Goal: Transaction & Acquisition: Subscribe to service/newsletter

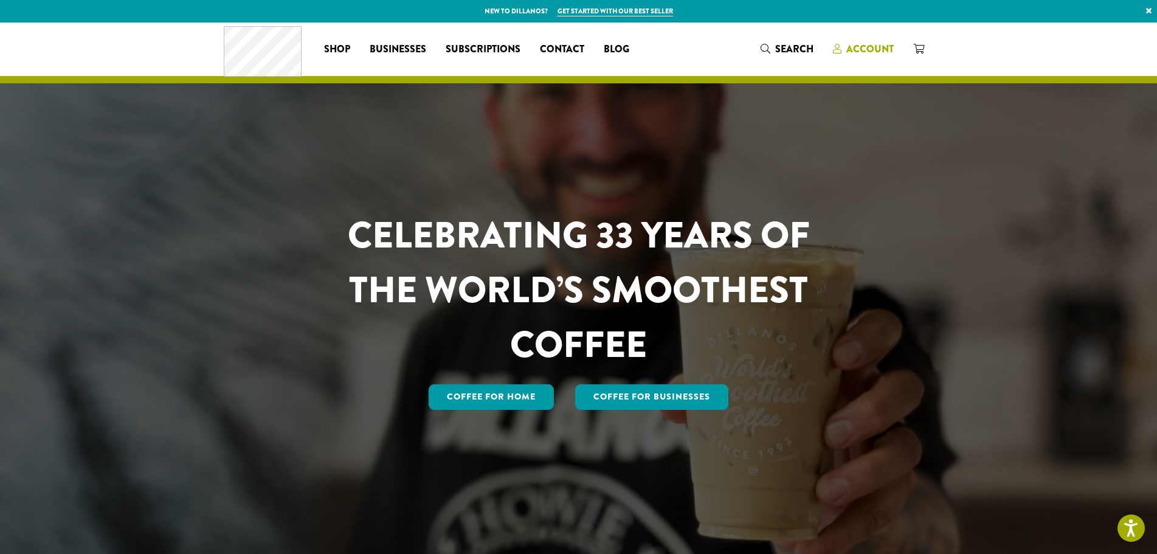
click at [857, 50] on span "Account" at bounding box center [869, 49] width 47 height 14
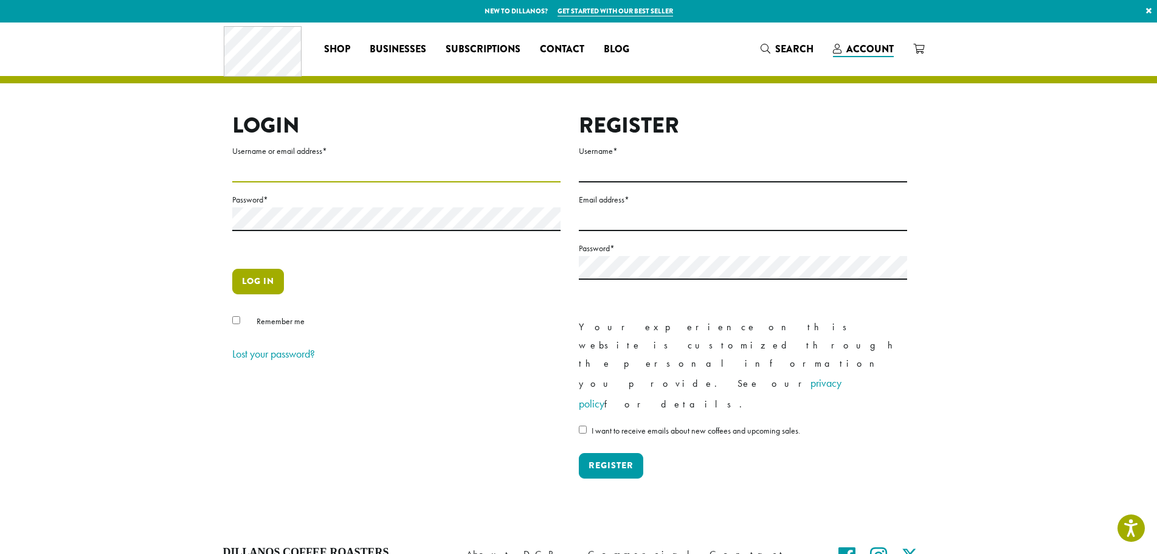
type input "**********"
click at [264, 285] on button "Log in" at bounding box center [258, 282] width 52 height 26
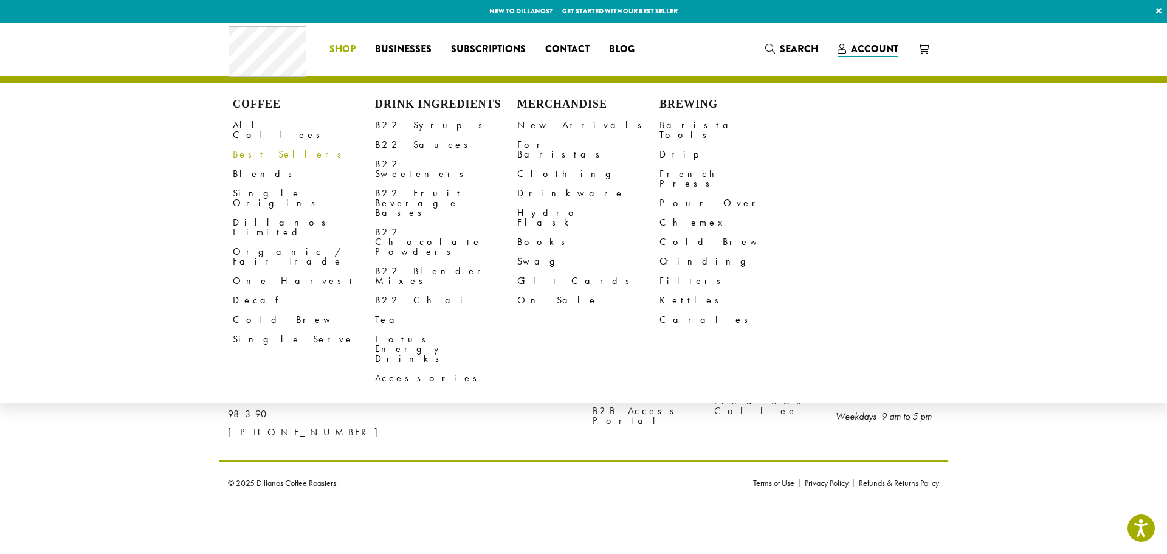
click at [268, 145] on link "Best Sellers" at bounding box center [304, 154] width 142 height 19
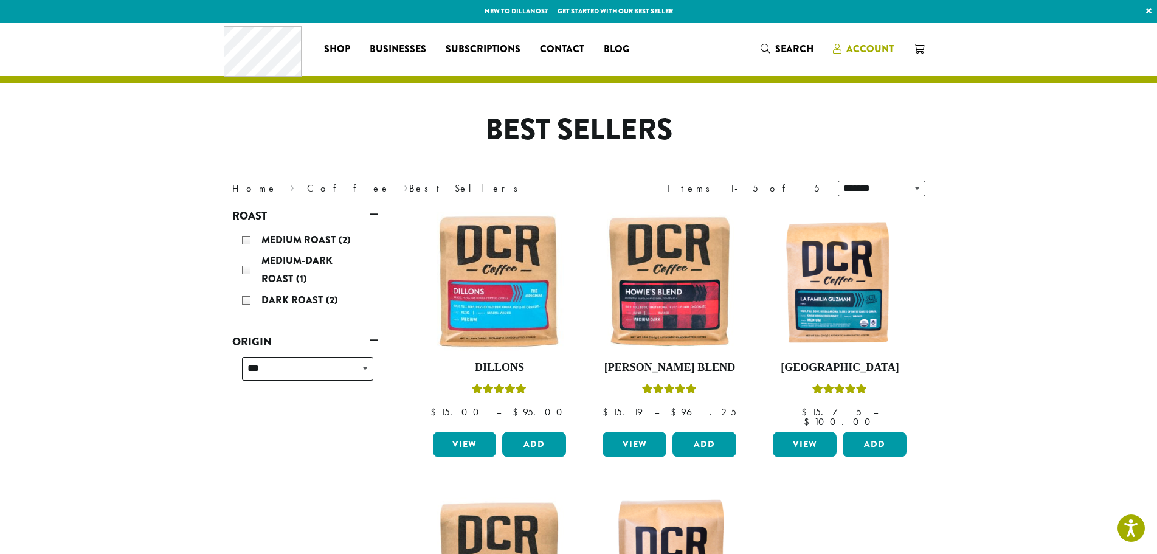
click at [854, 45] on span "Account" at bounding box center [869, 49] width 47 height 14
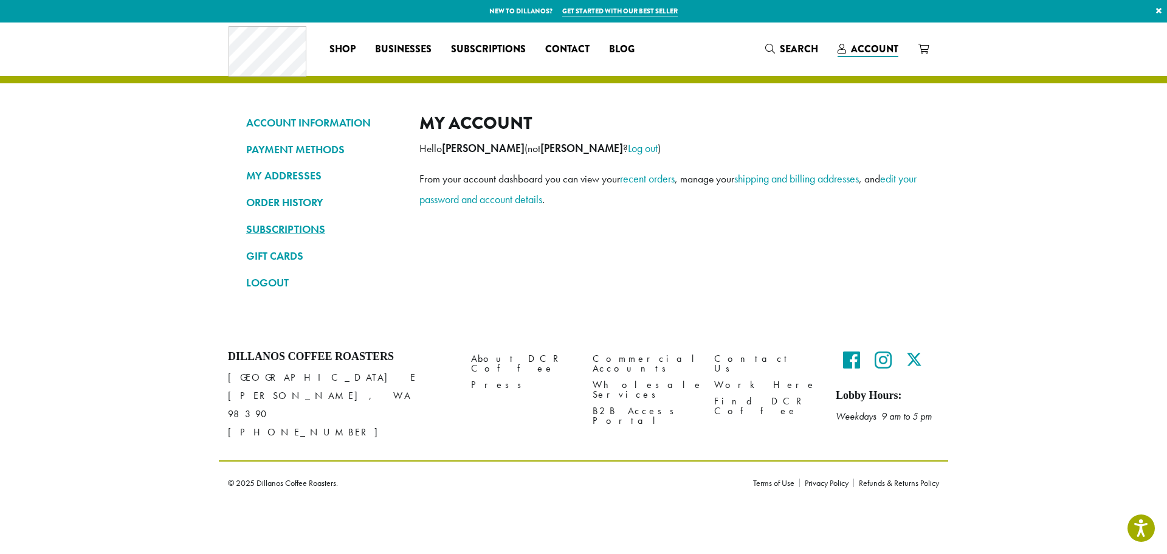
click at [297, 227] on link "SUBSCRIPTIONS" at bounding box center [323, 229] width 155 height 21
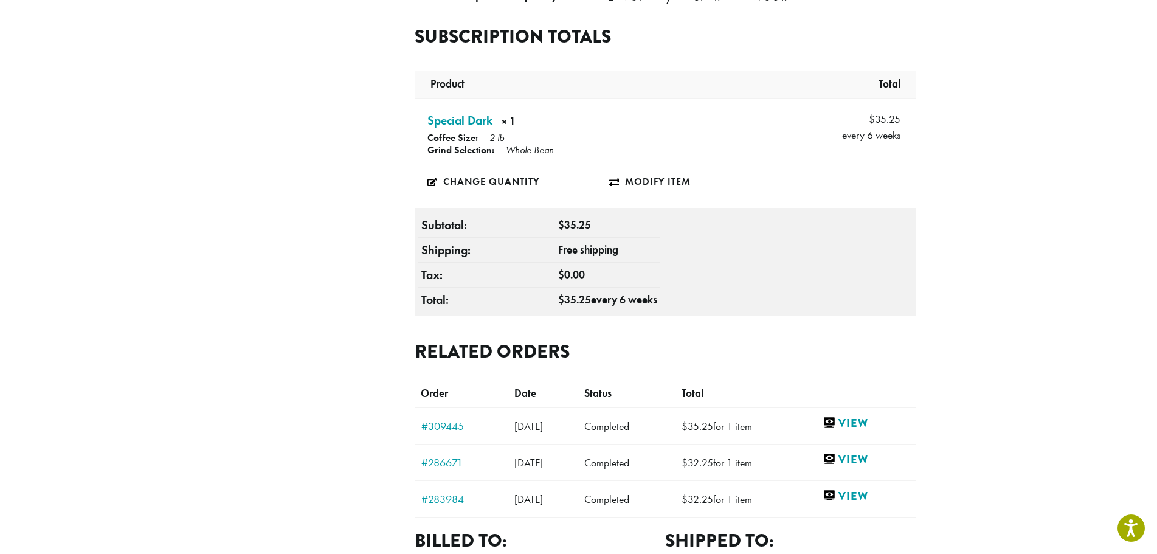
scroll to position [304, 0]
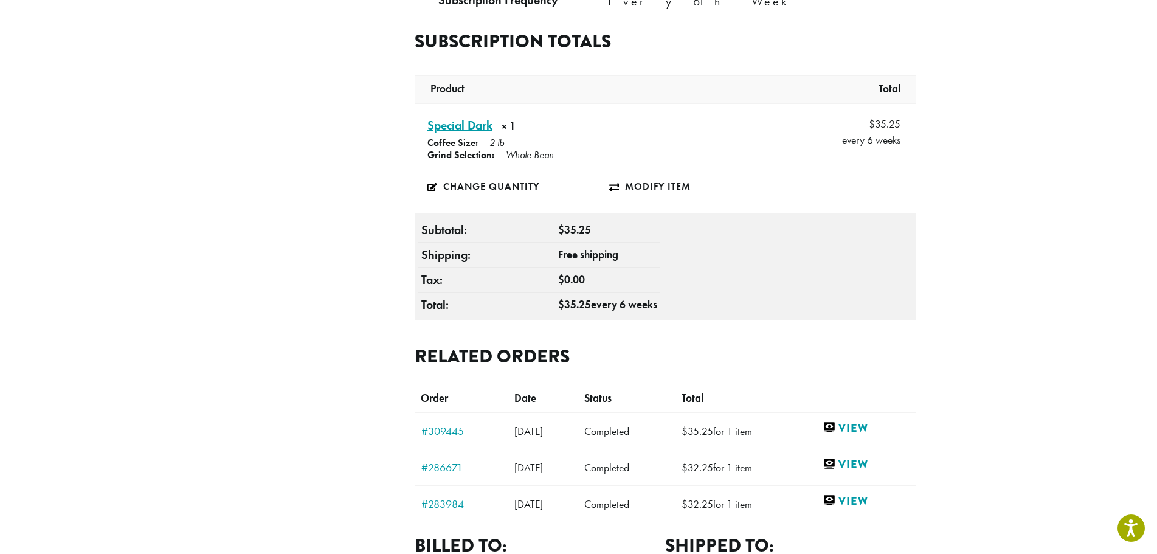
click at [465, 130] on link "Special Dark × 1" at bounding box center [459, 125] width 65 height 18
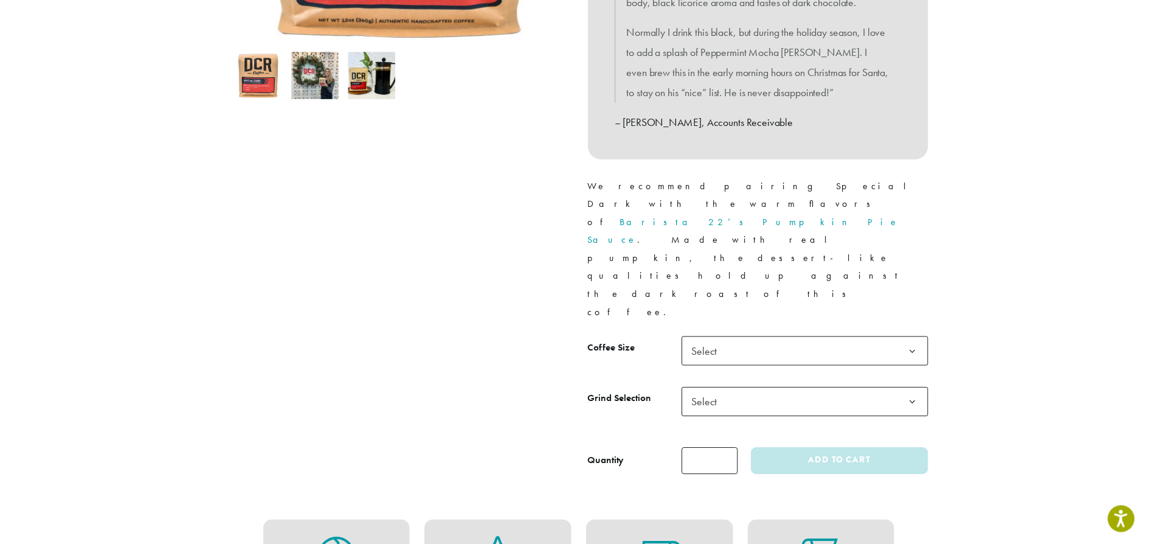
scroll to position [426, 0]
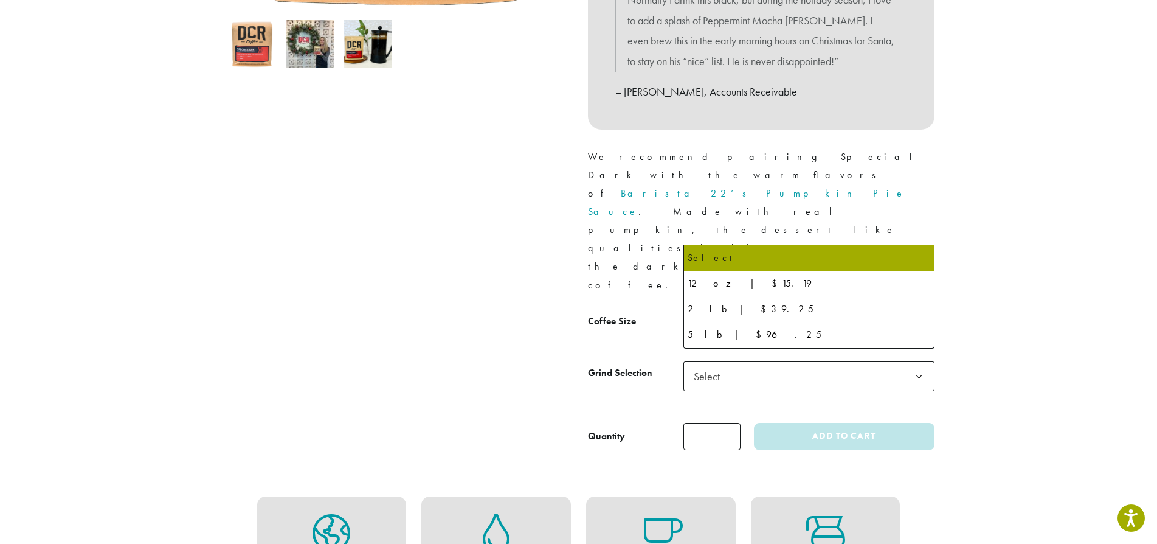
click at [761, 310] on span "Select" at bounding box center [808, 325] width 251 height 30
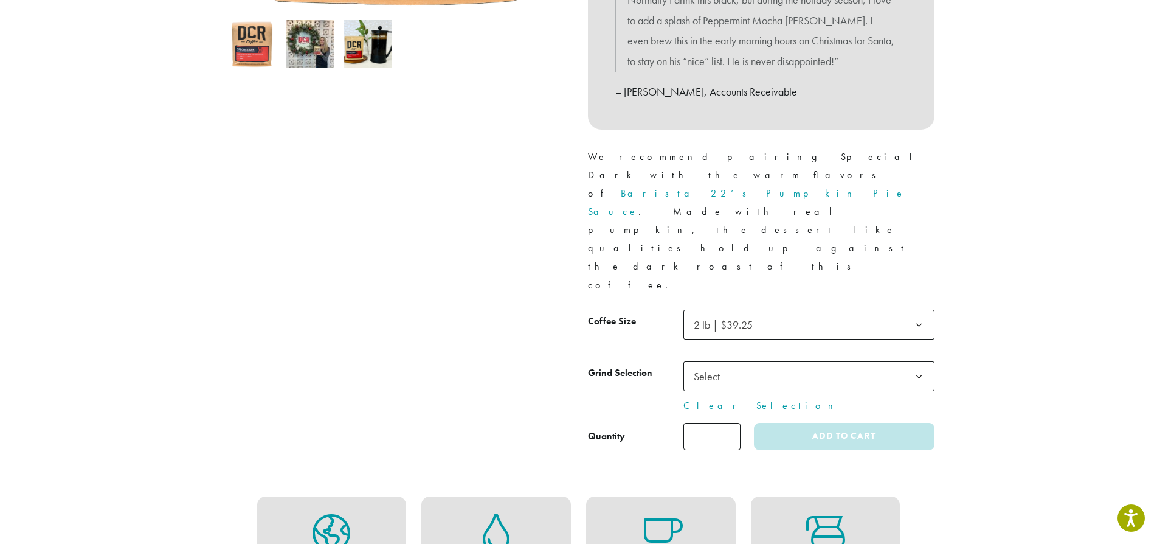
click at [769, 361] on span "Select" at bounding box center [808, 376] width 251 height 30
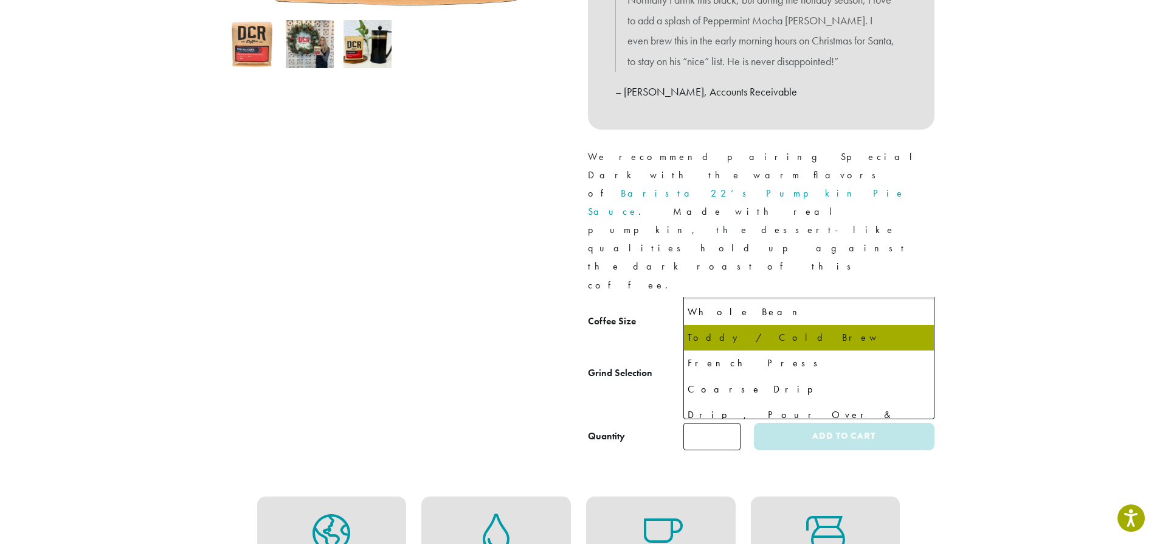
scroll to position [0, 0]
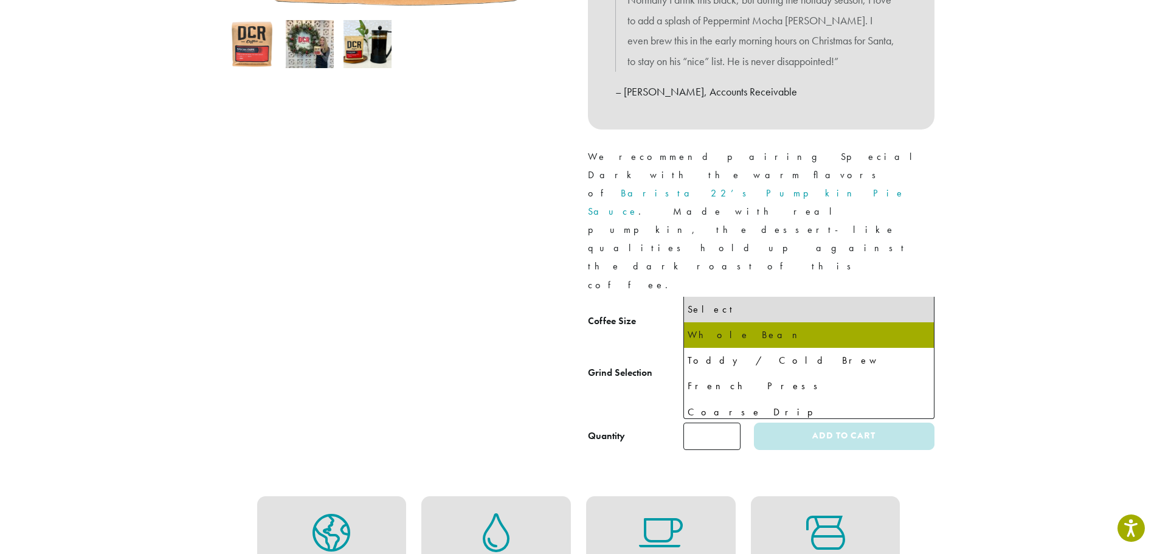
select select "**********"
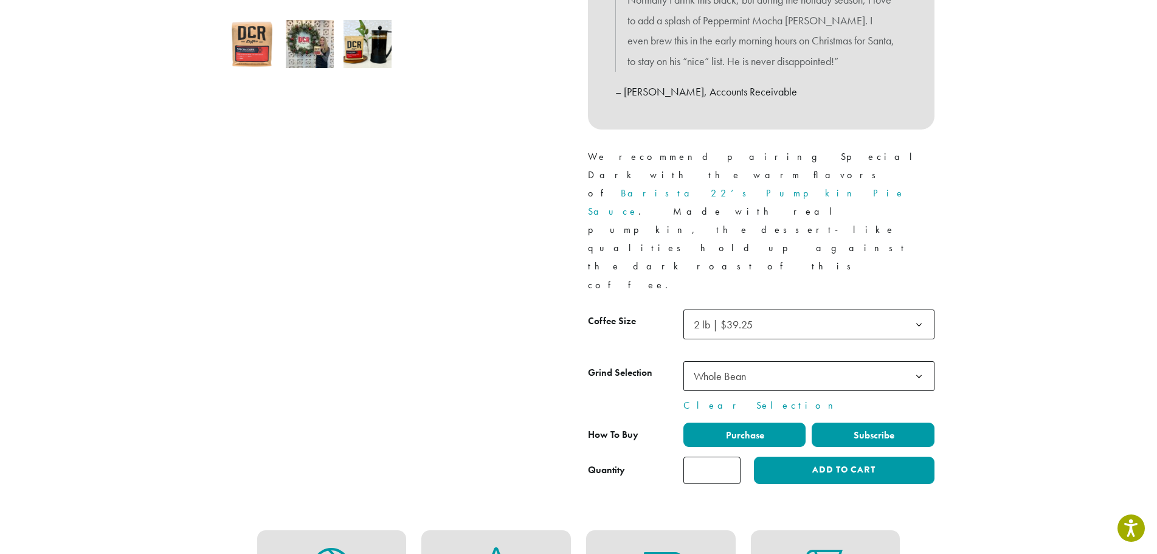
click at [835, 423] on label "Subscribe" at bounding box center [873, 435] width 123 height 24
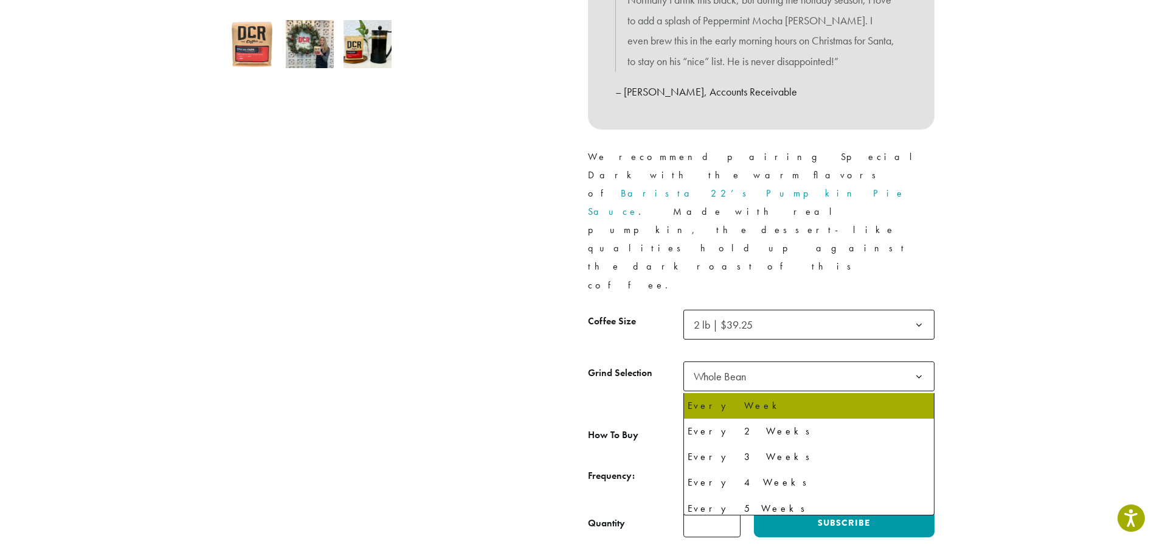
click at [809, 457] on span "Every Week" at bounding box center [808, 472] width 251 height 30
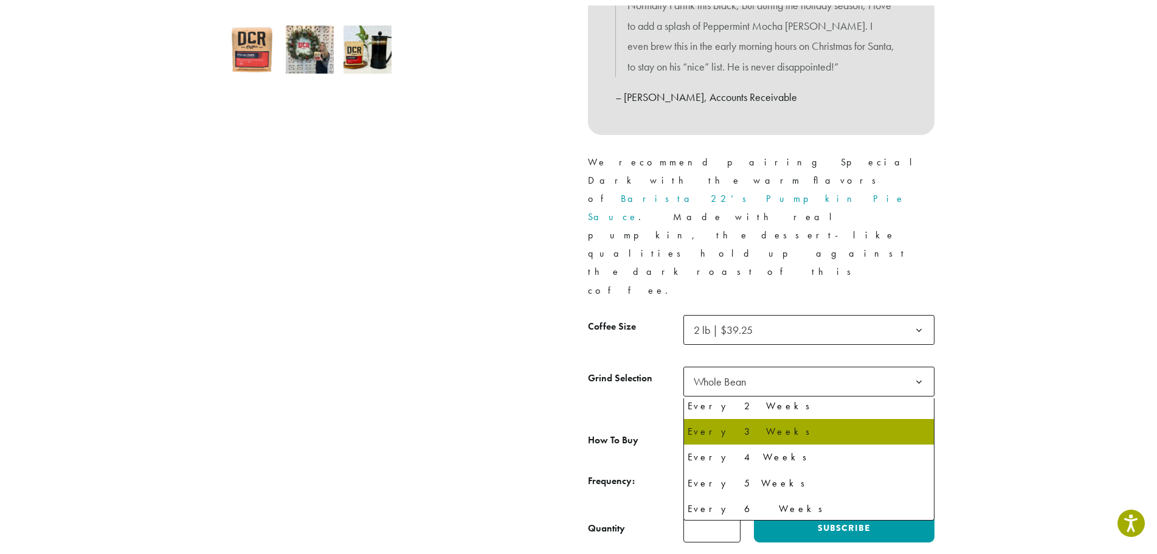
scroll to position [32, 0]
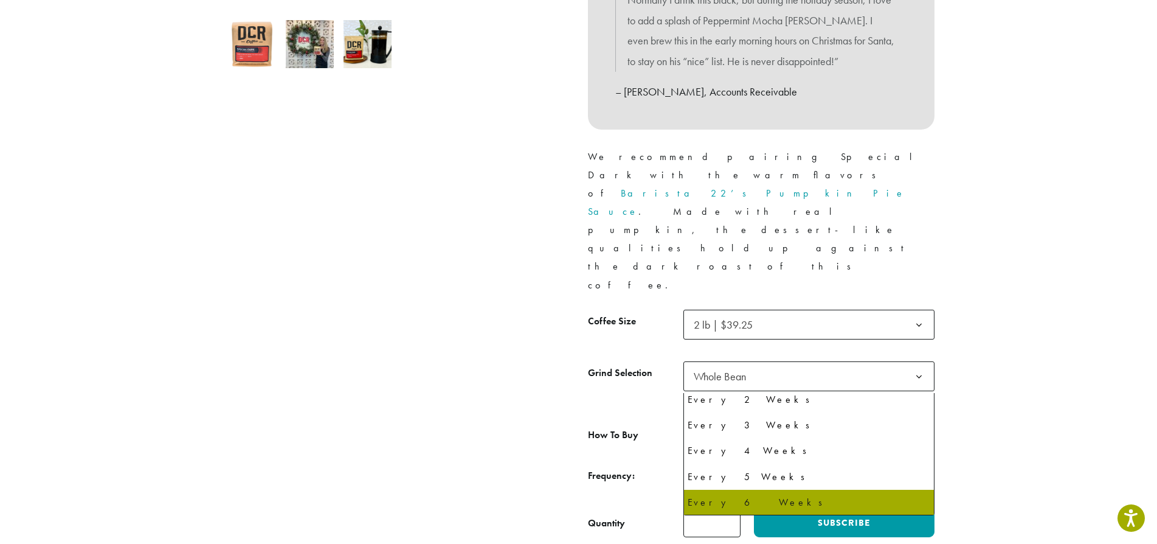
select select "******"
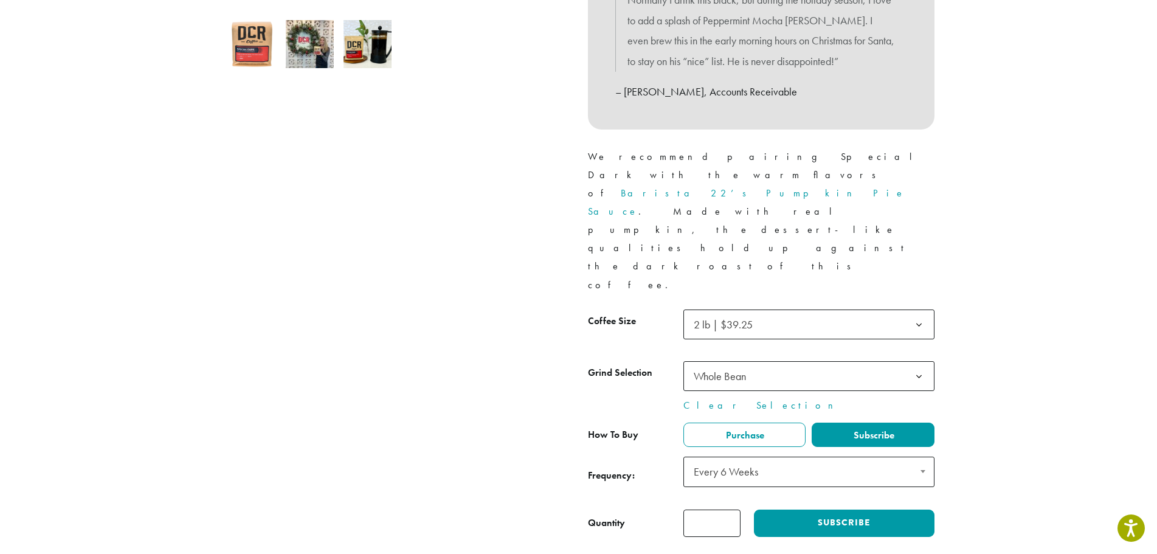
click at [835, 510] on button "Subscribe" at bounding box center [844, 523] width 180 height 27
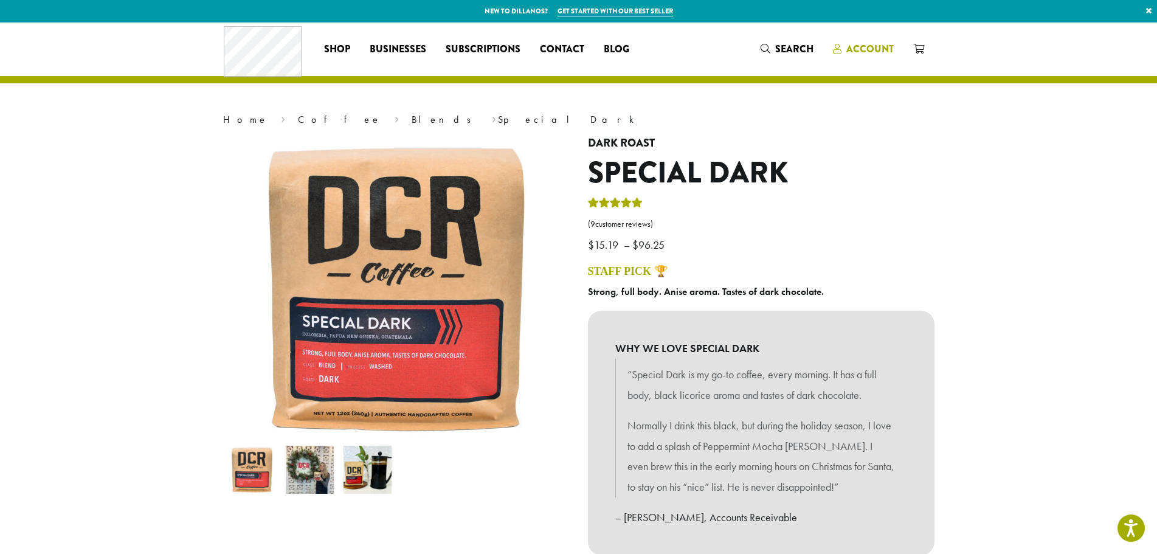
click at [871, 40] on link "Account" at bounding box center [863, 49] width 80 height 20
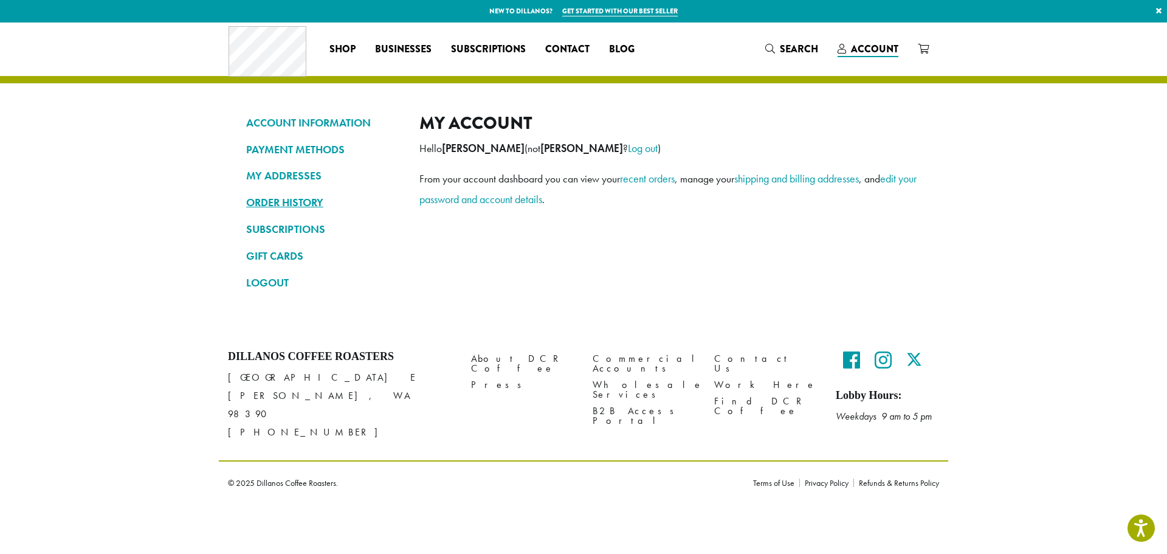
click at [305, 199] on link "ORDER HISTORY" at bounding box center [323, 202] width 155 height 21
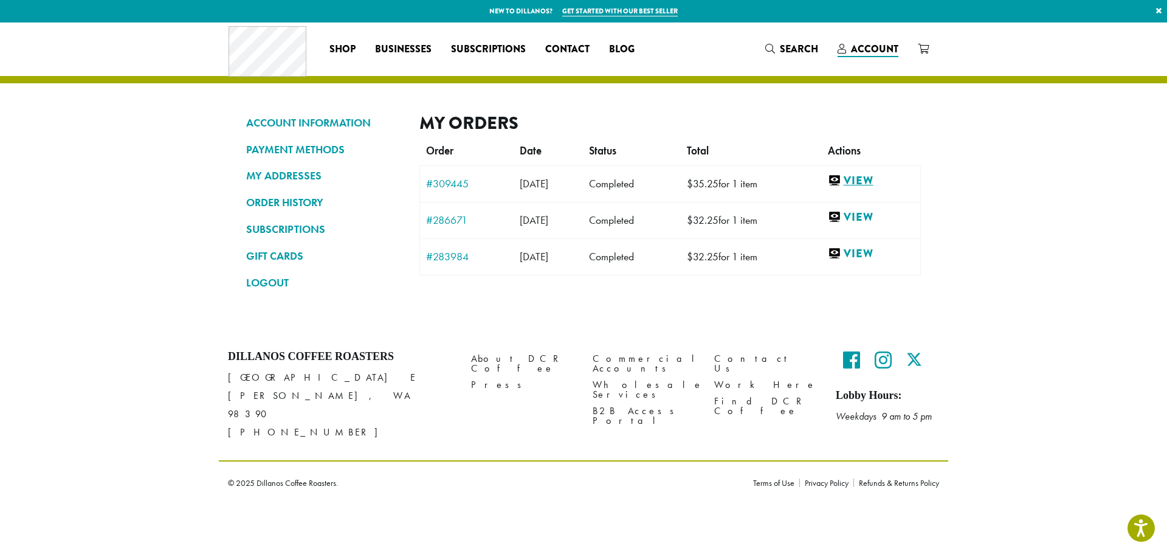
click at [884, 176] on link "View" at bounding box center [871, 180] width 86 height 15
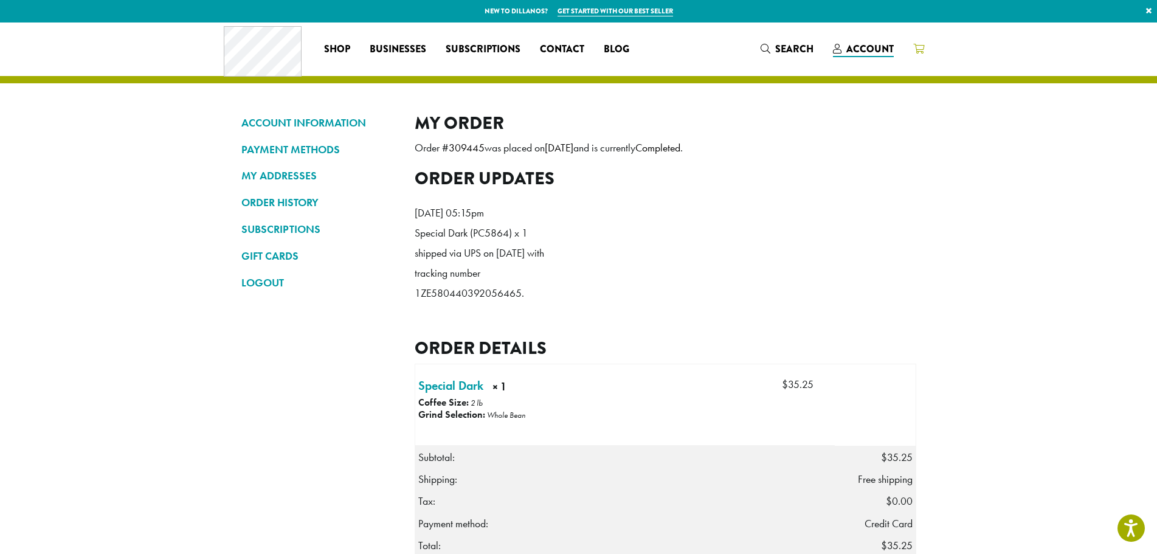
click at [912, 52] on link at bounding box center [919, 49] width 30 height 20
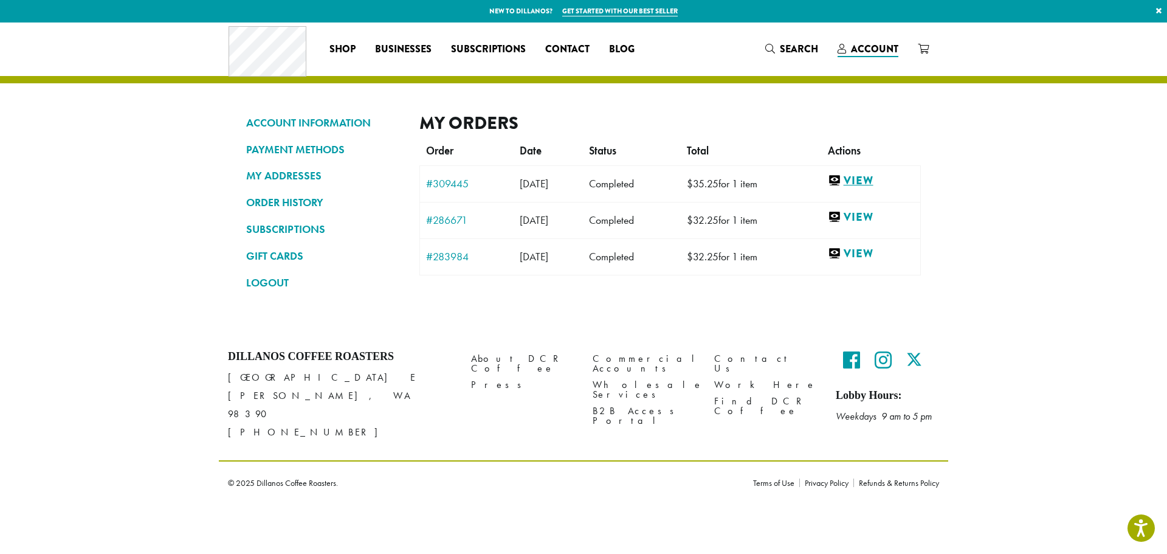
click at [884, 182] on link "View" at bounding box center [871, 180] width 86 height 15
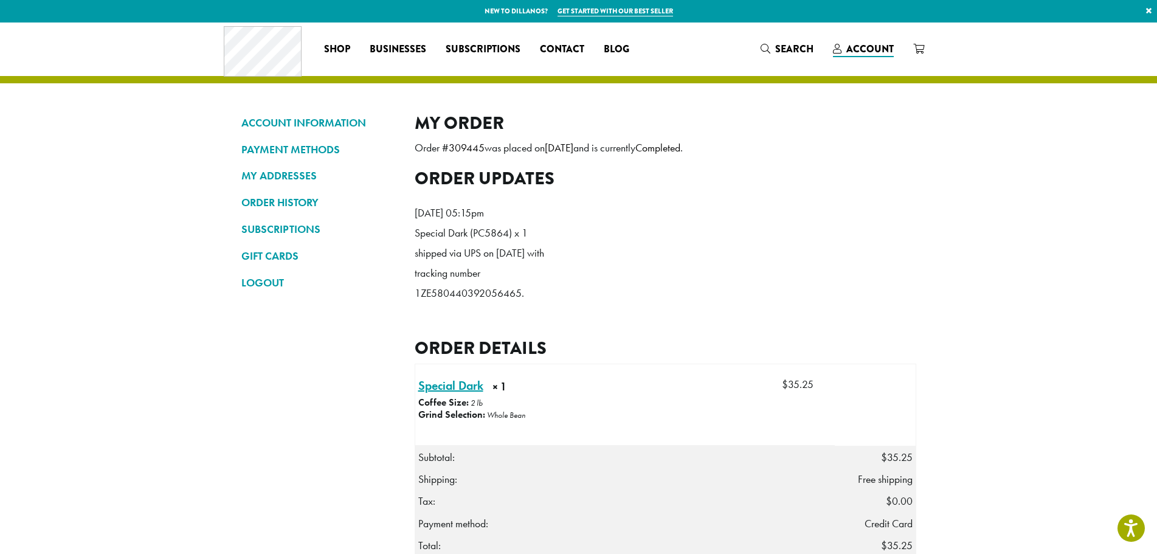
click at [468, 395] on link "Special Dark × 1" at bounding box center [450, 385] width 65 height 18
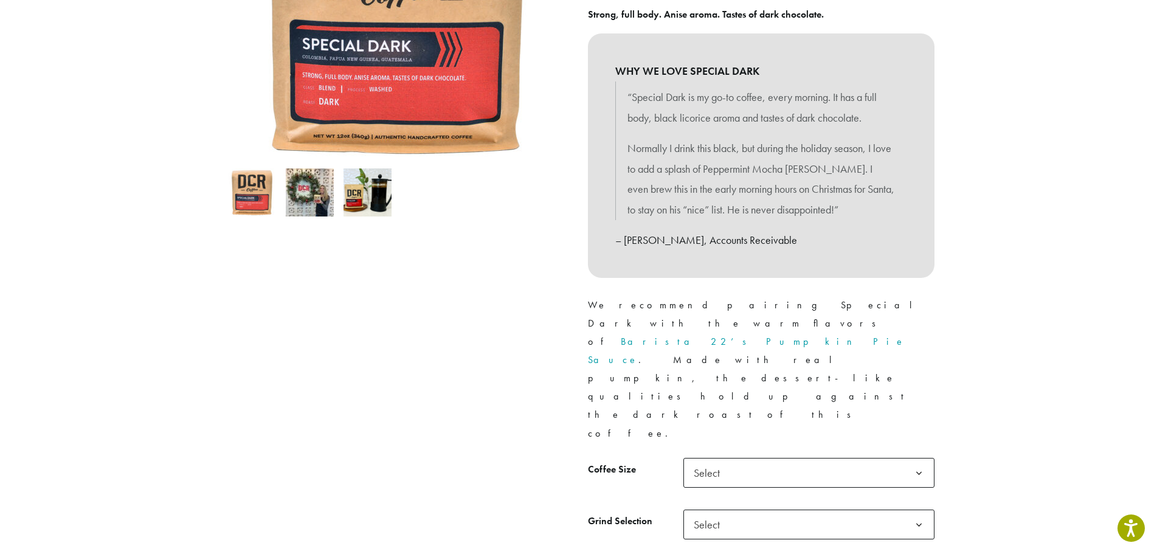
scroll to position [304, 0]
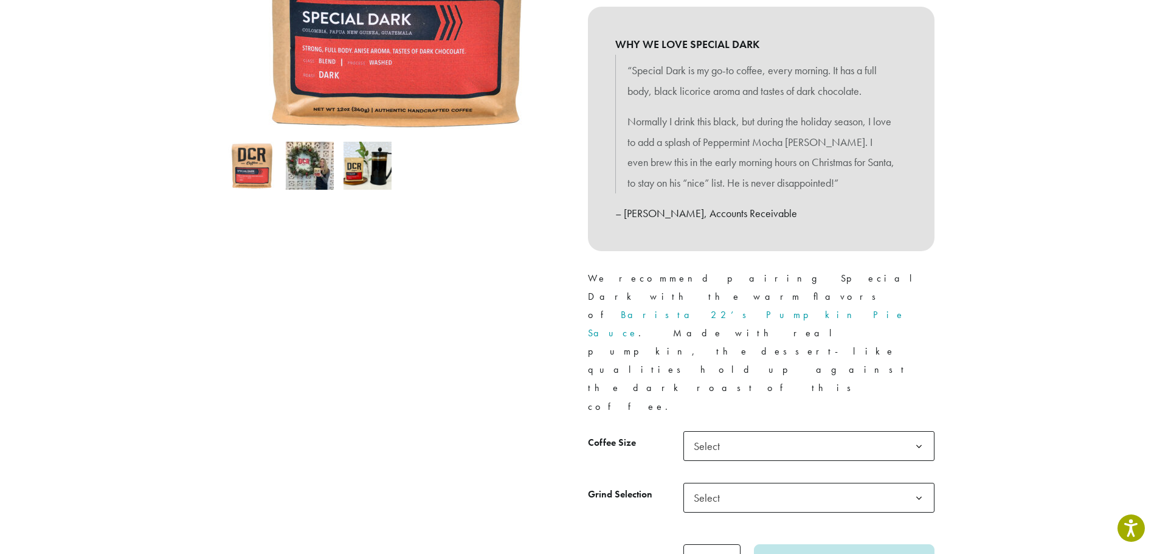
click at [794, 431] on span "Select" at bounding box center [808, 446] width 251 height 30
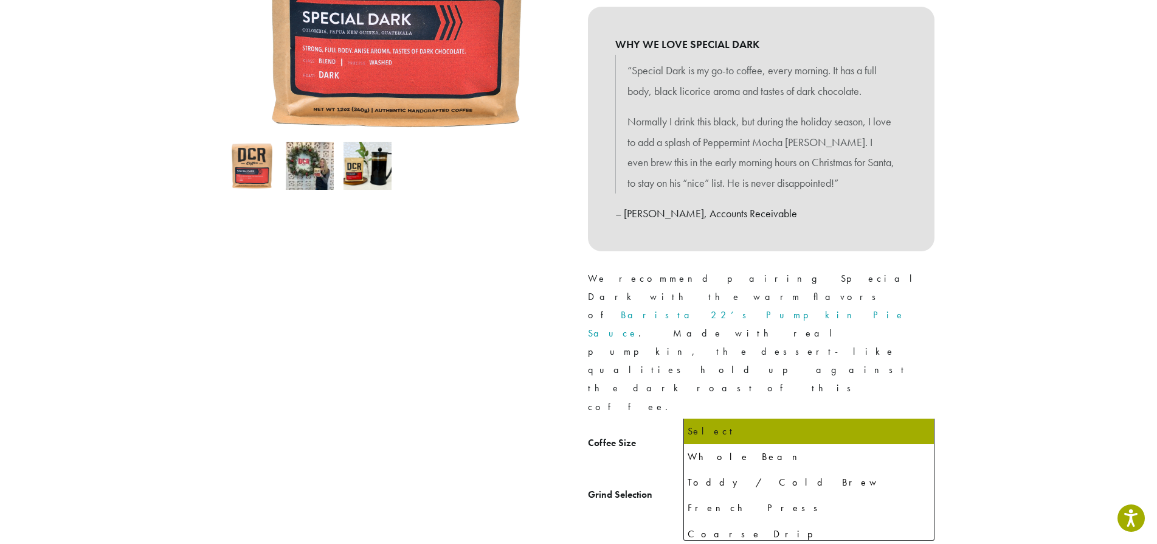
click at [775, 483] on span "Select" at bounding box center [808, 498] width 251 height 30
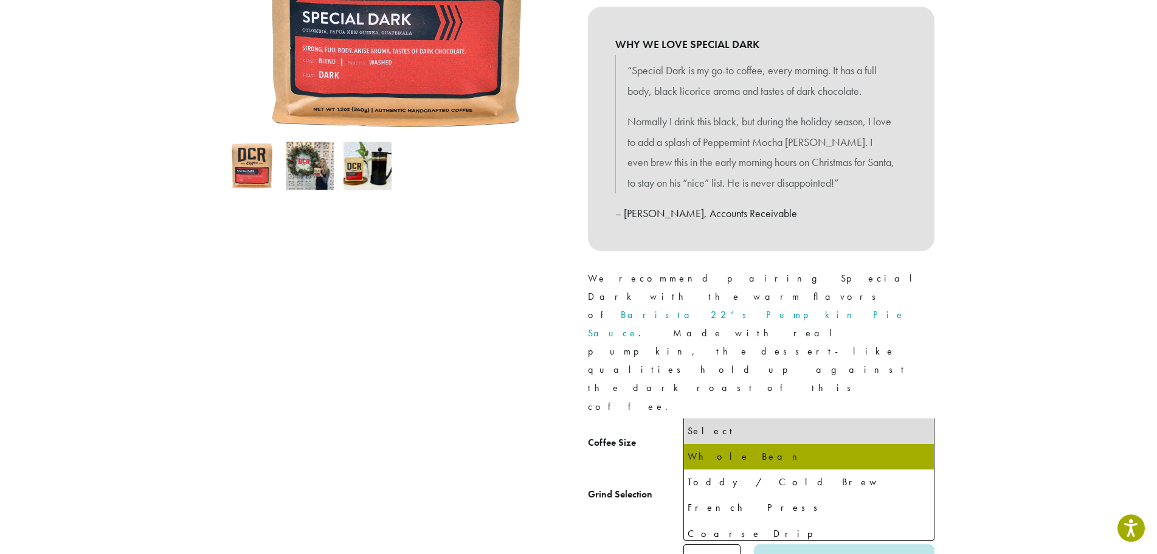
select select "**********"
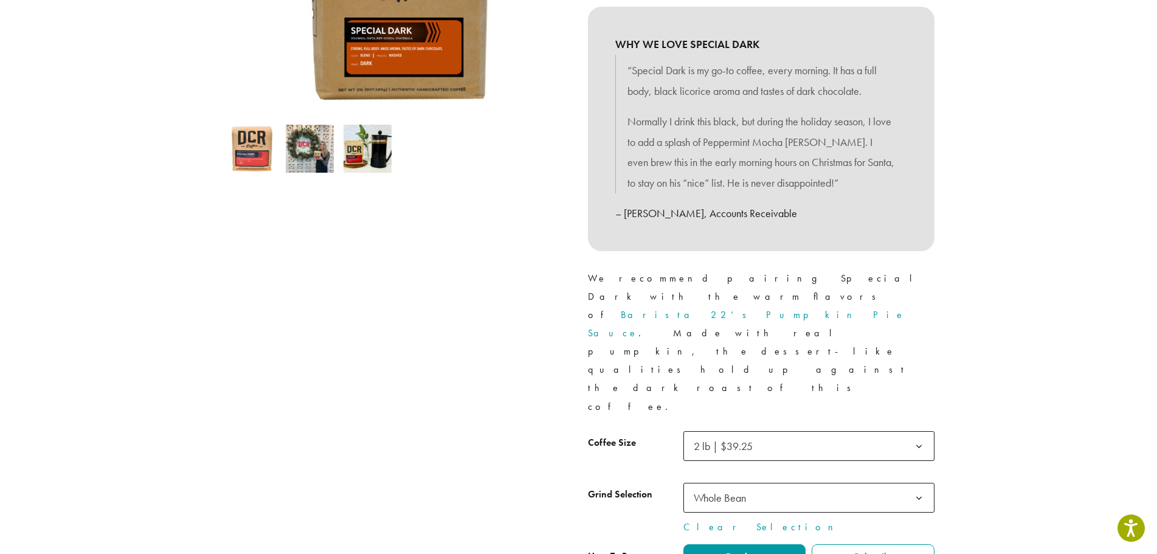
click at [854, 550] on span "Subscribe" at bounding box center [873, 556] width 43 height 13
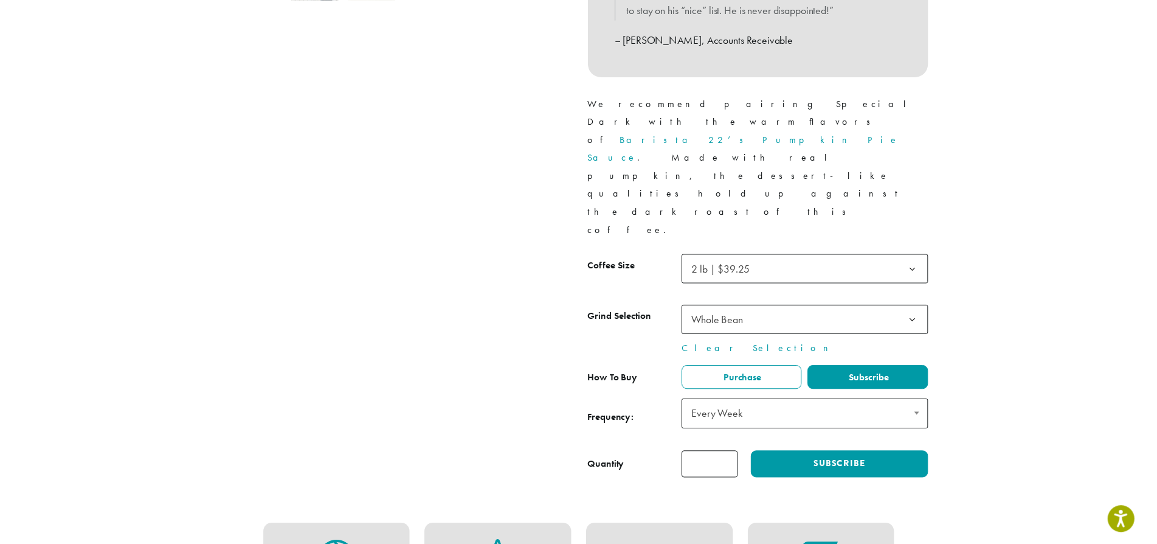
scroll to position [486, 0]
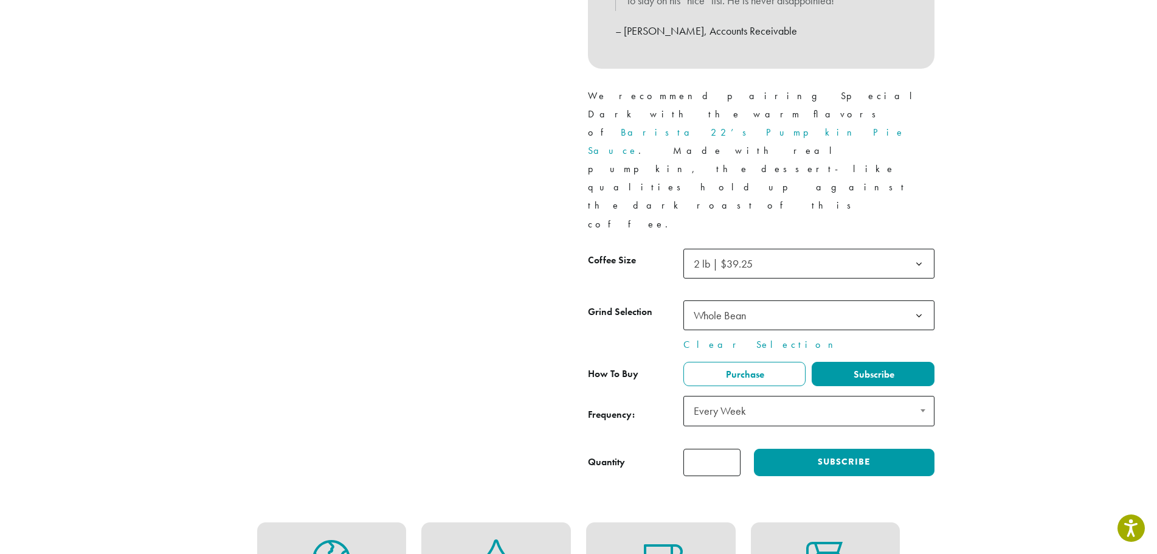
click at [834, 396] on span "Every Week" at bounding box center [808, 411] width 251 height 30
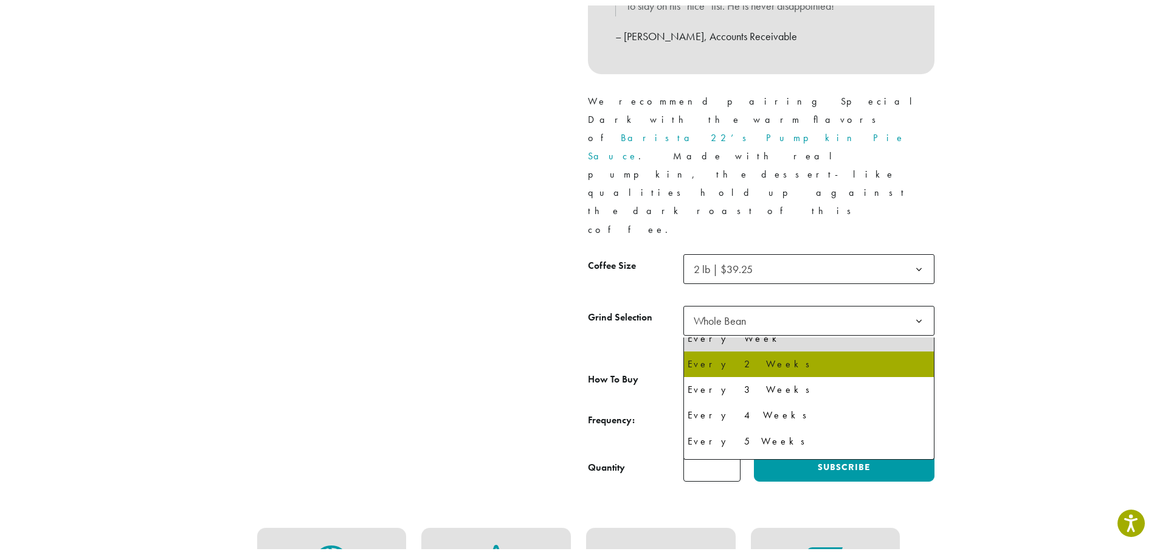
scroll to position [32, 0]
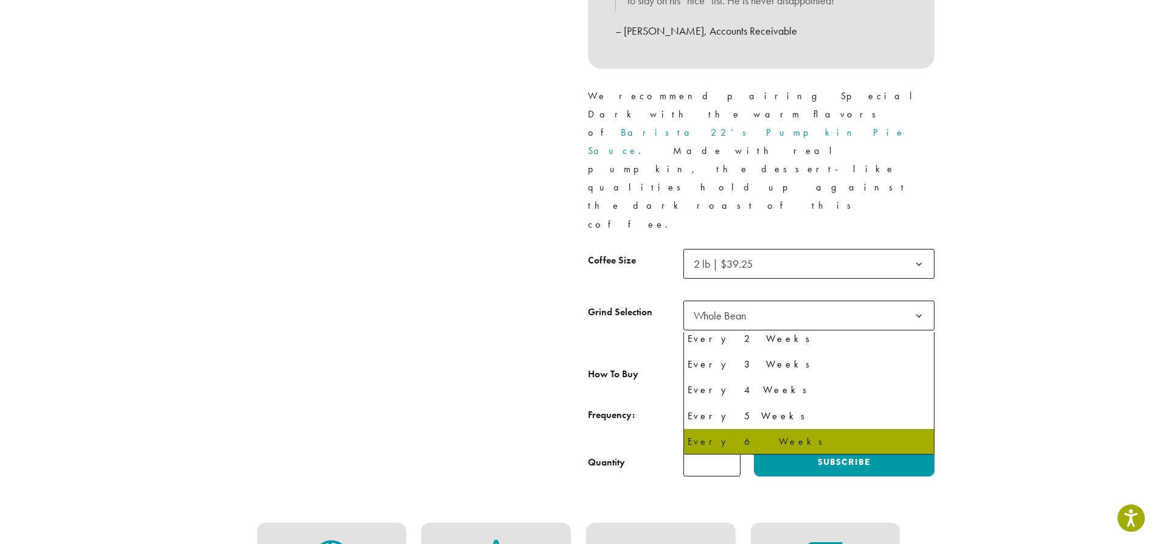
select select "******"
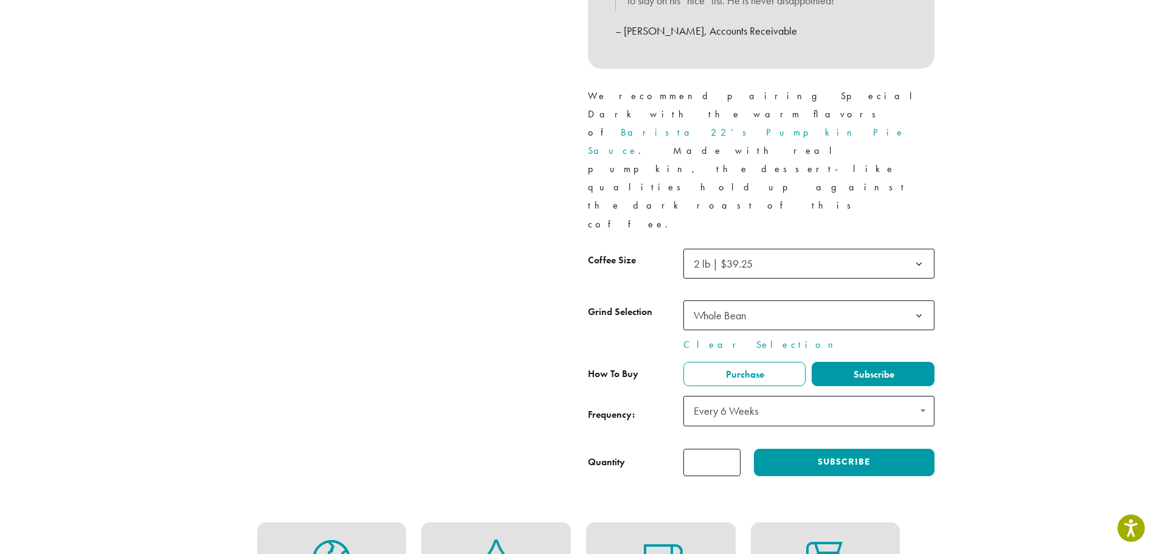
click at [910, 449] on button "Subscribe" at bounding box center [844, 462] width 180 height 27
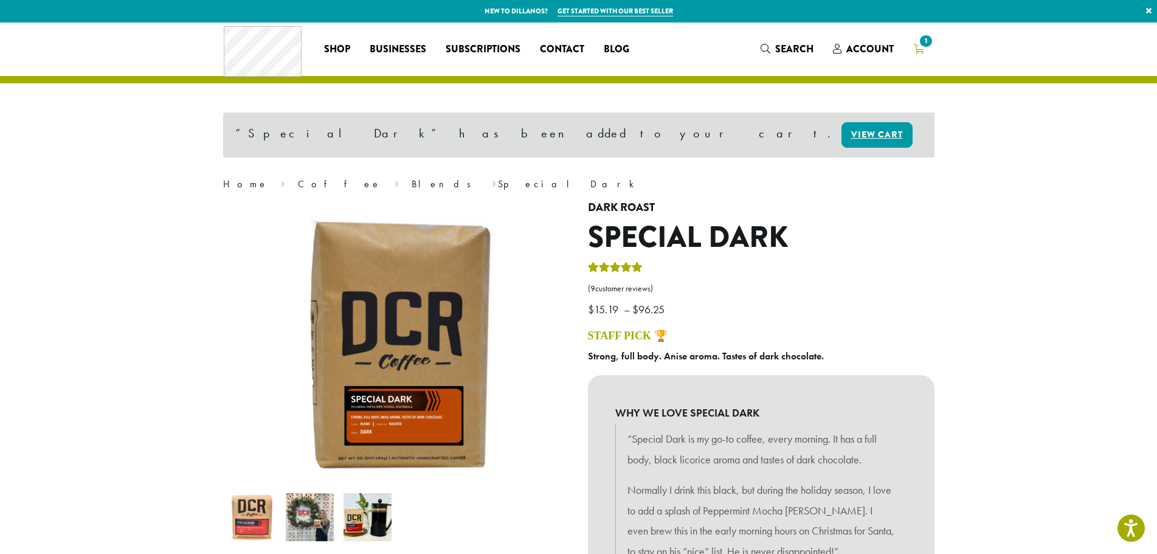
click at [929, 38] on span "1" at bounding box center [926, 41] width 16 height 16
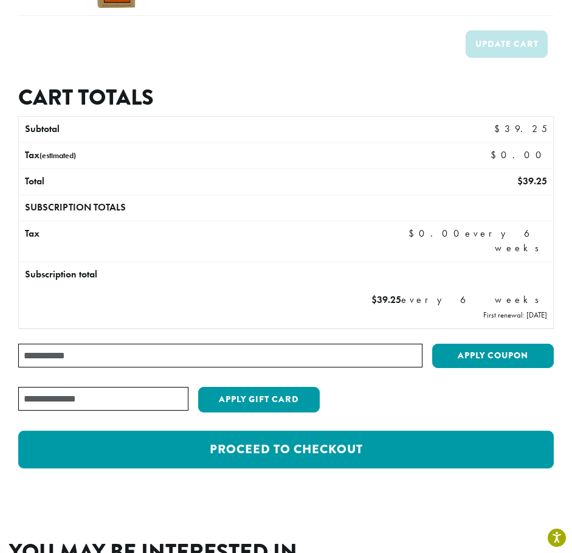
scroll to position [182, 0]
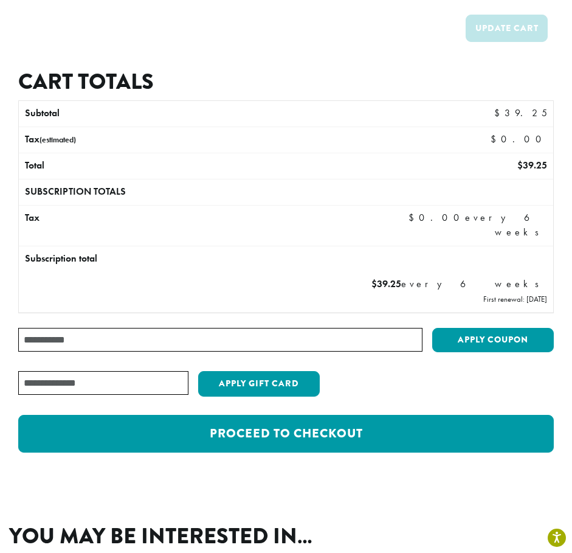
click at [190, 328] on input "Coupon:" at bounding box center [220, 340] width 404 height 24
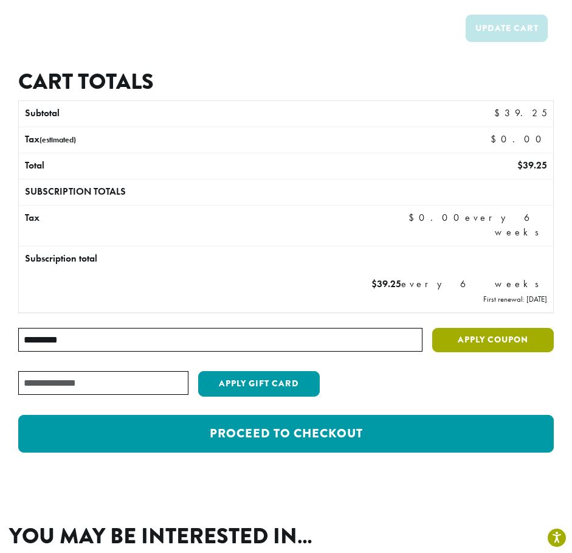
type input "*********"
click at [502, 328] on button "Apply coupon" at bounding box center [493, 340] width 122 height 25
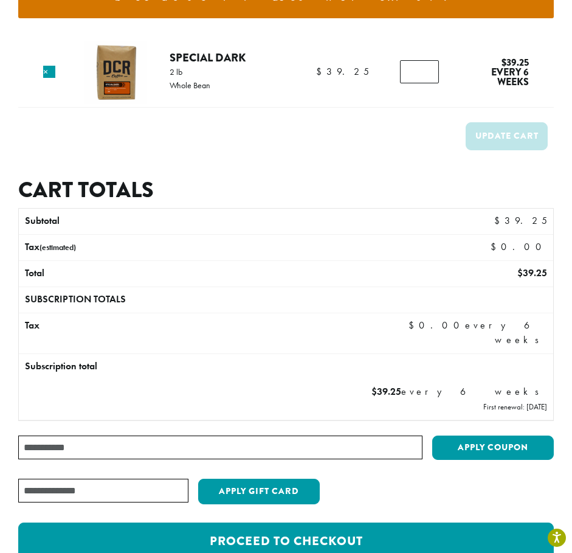
scroll to position [182, 0]
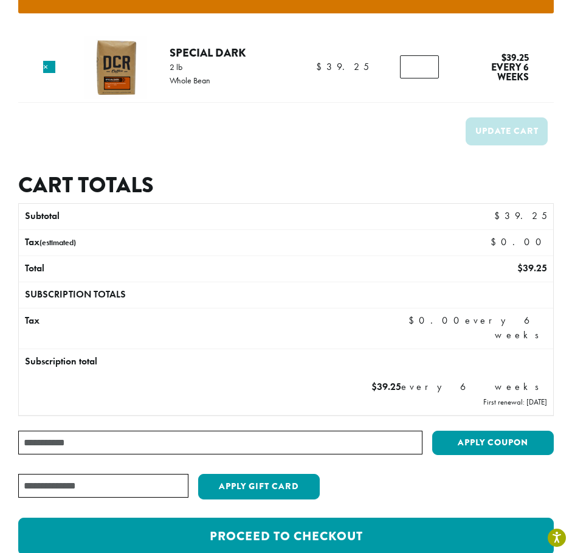
click at [103, 431] on input "Coupon:" at bounding box center [220, 443] width 404 height 24
type input "*"
type input "********"
click at [510, 431] on button "Apply coupon" at bounding box center [493, 443] width 122 height 25
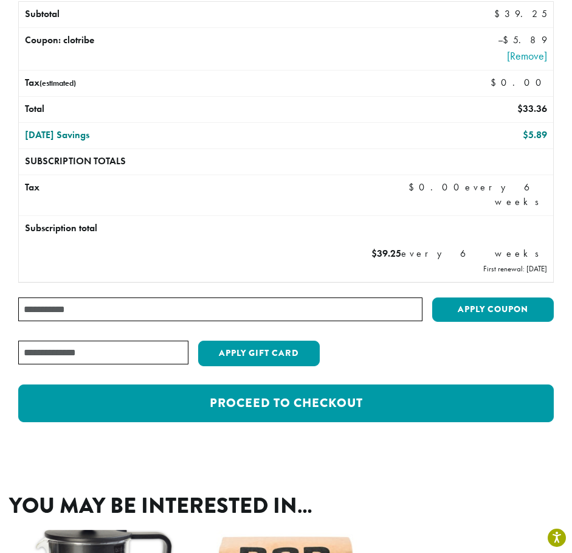
scroll to position [184, 0]
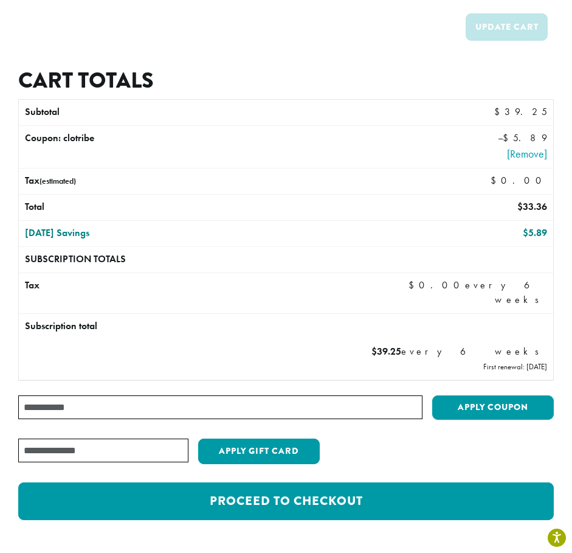
click at [207, 395] on input "Coupon:" at bounding box center [220, 407] width 404 height 24
type input "*"
drag, startPoint x: 354, startPoint y: 312, endPoint x: 357, endPoint y: 330, distance: 18.5
click at [354, 314] on th "Subscription total" at bounding box center [286, 327] width 534 height 26
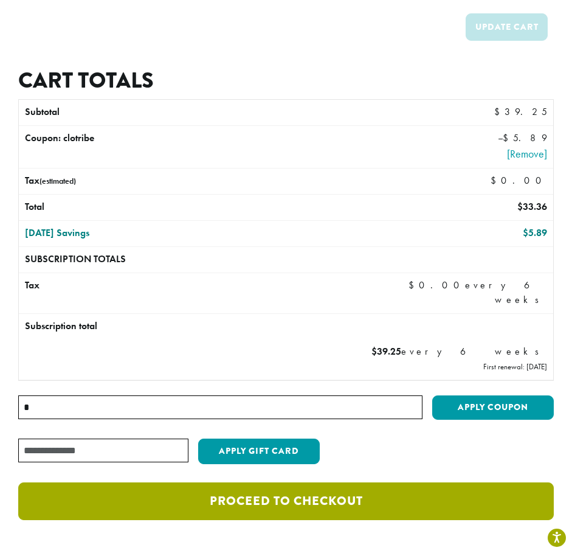
click at [279, 494] on link "Proceed to checkout" at bounding box center [286, 501] width 536 height 38
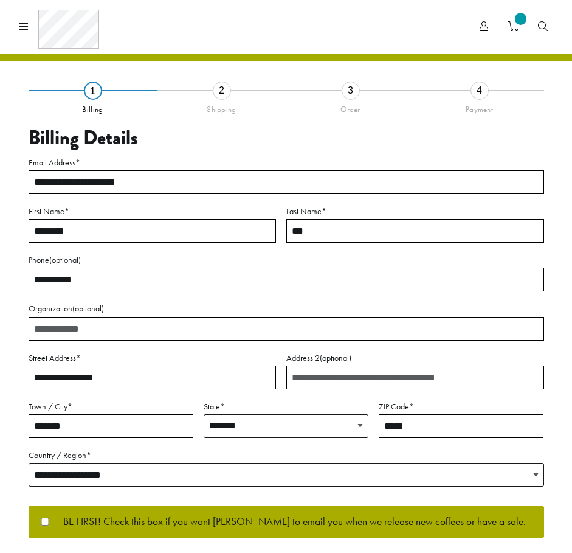
select select "**"
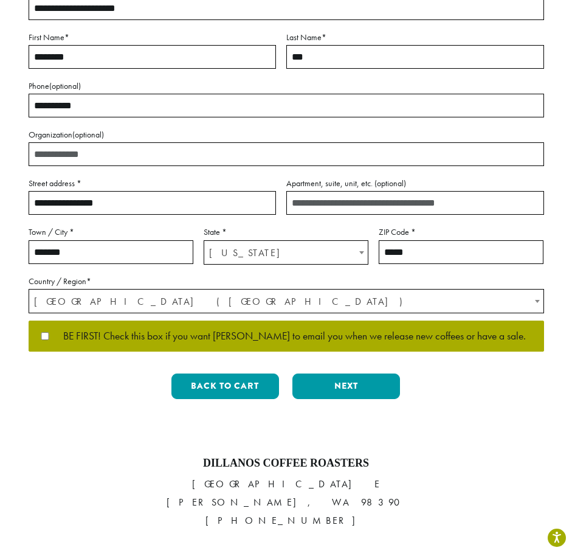
scroll to position [122, 0]
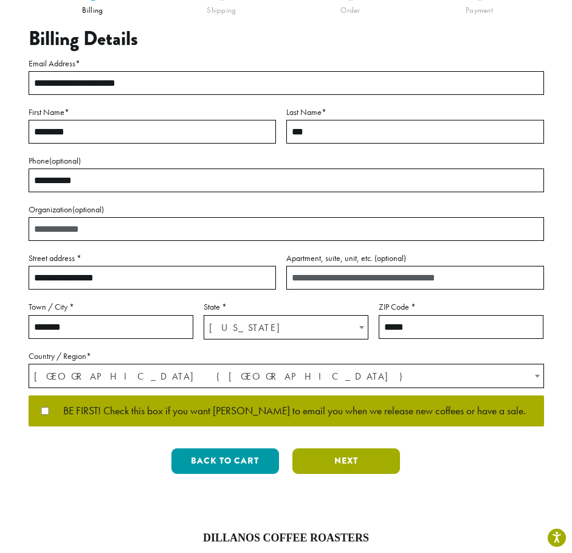
click at [360, 468] on button "Next" at bounding box center [346, 461] width 108 height 26
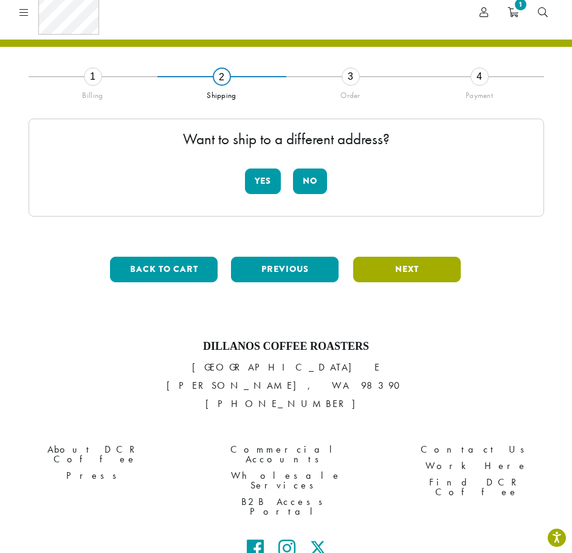
scroll to position [0, 0]
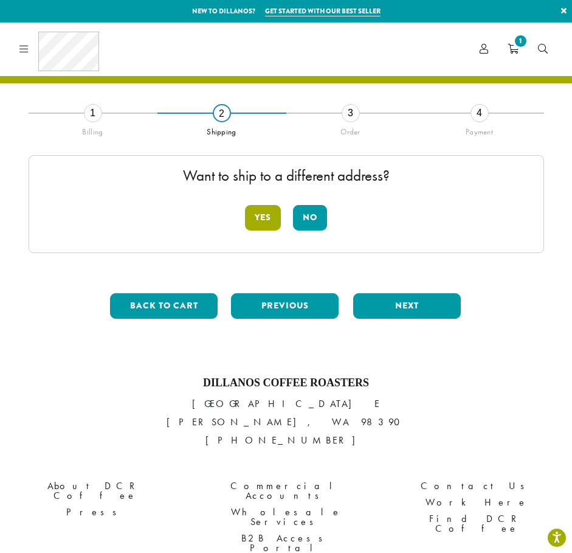
click at [267, 220] on button "Yes" at bounding box center [263, 218] width 36 height 26
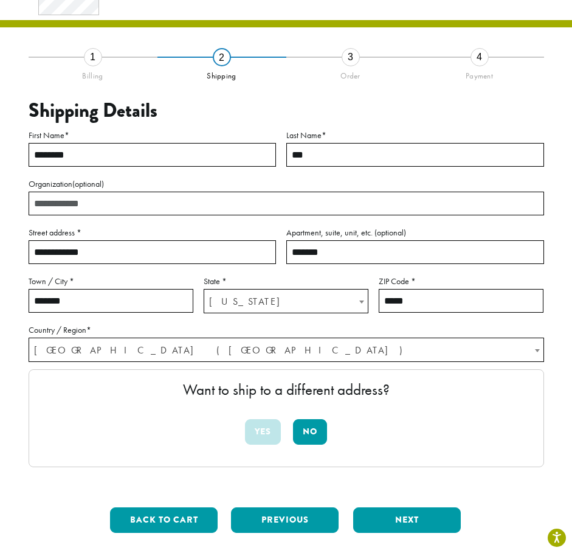
scroll to position [61, 0]
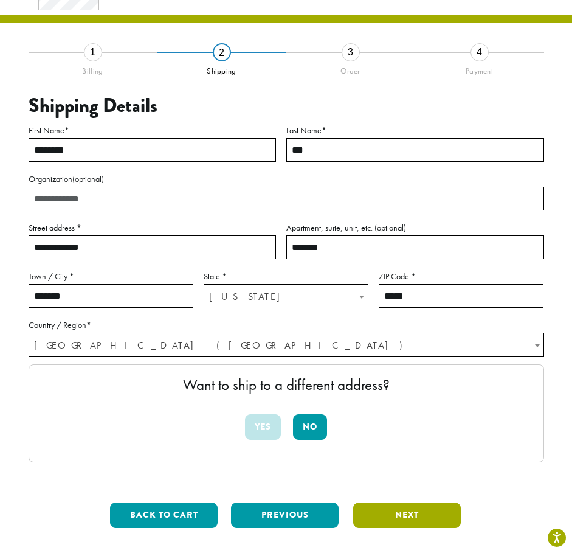
click at [406, 519] on button "Next" at bounding box center [407, 515] width 108 height 26
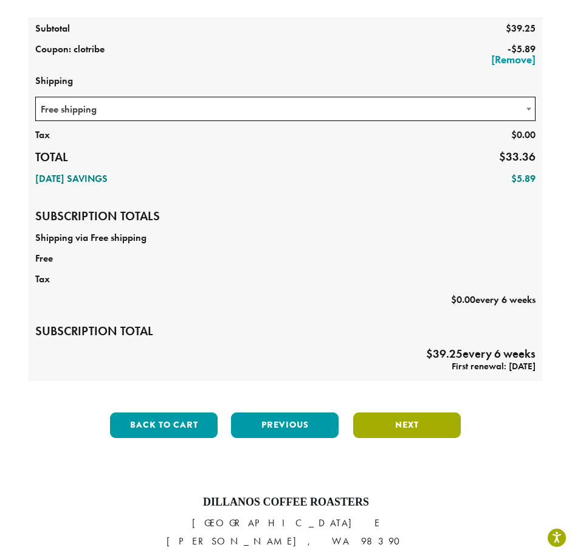
scroll to position [304, 0]
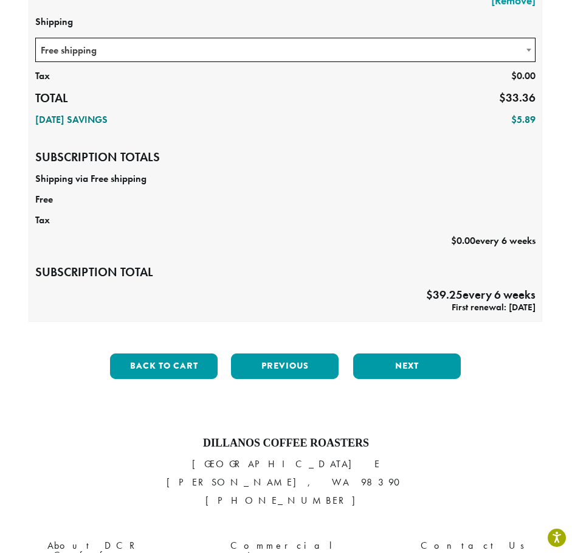
drag, startPoint x: 419, startPoint y: 296, endPoint x: 535, endPoint y: 311, distance: 117.1
click at [535, 311] on td "$ 39.25 every 6 weeks First renewal: [DATE]" at bounding box center [285, 298] width 513 height 29
click at [529, 322] on div "**********" at bounding box center [287, 112] width 516 height 463
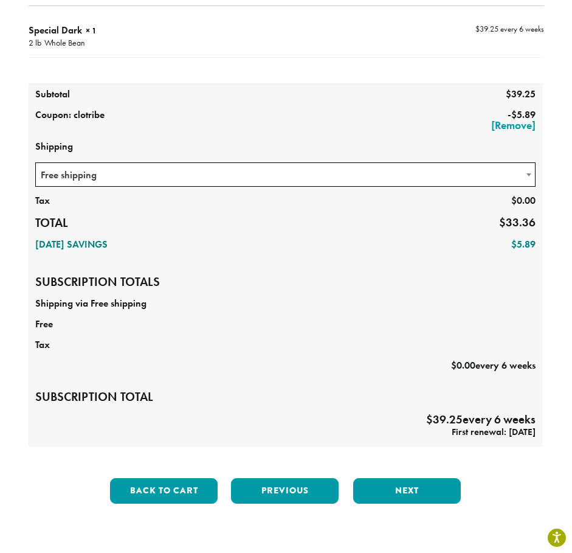
scroll to position [182, 0]
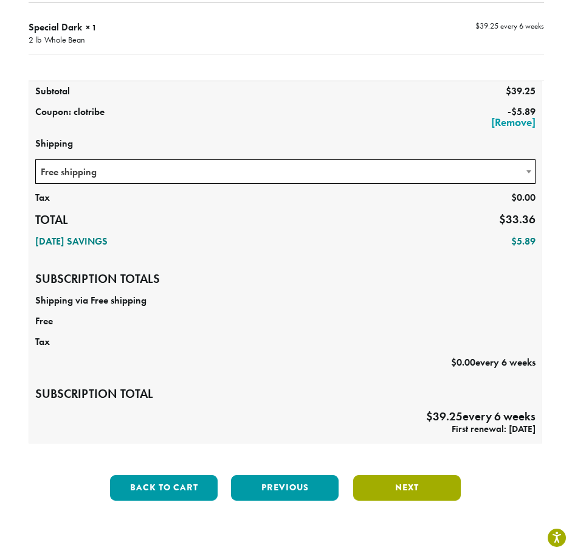
click at [414, 492] on button "Next" at bounding box center [407, 488] width 108 height 26
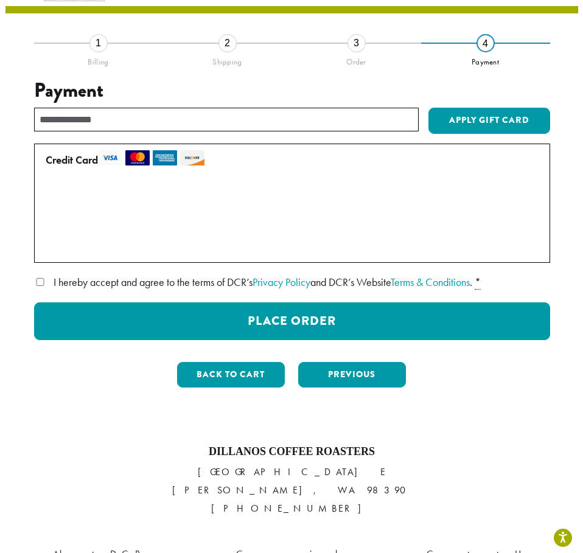
scroll to position [69, 0]
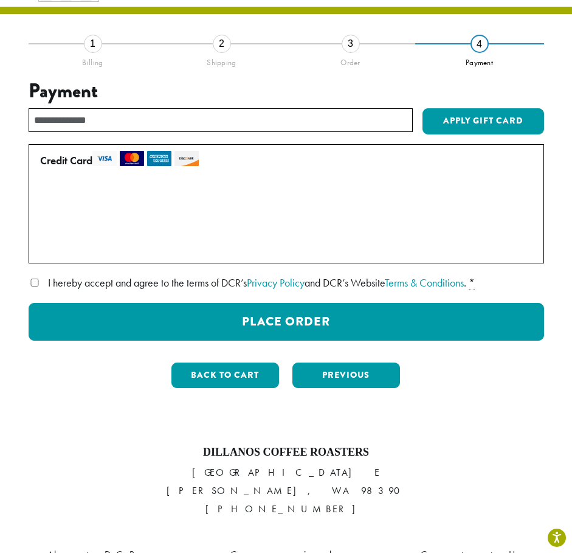
click at [127, 282] on span "I hereby accept and agree to the terms of DCR’s Privacy Policy and DCR’s Websit…" at bounding box center [257, 282] width 418 height 14
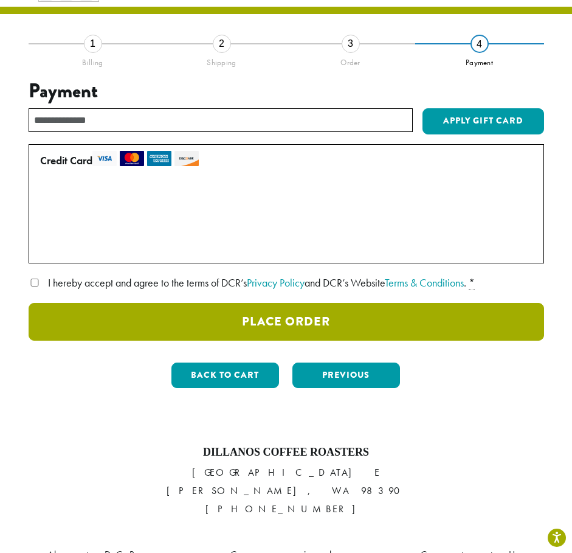
click at [349, 328] on button "Place Order" at bounding box center [287, 322] width 516 height 38
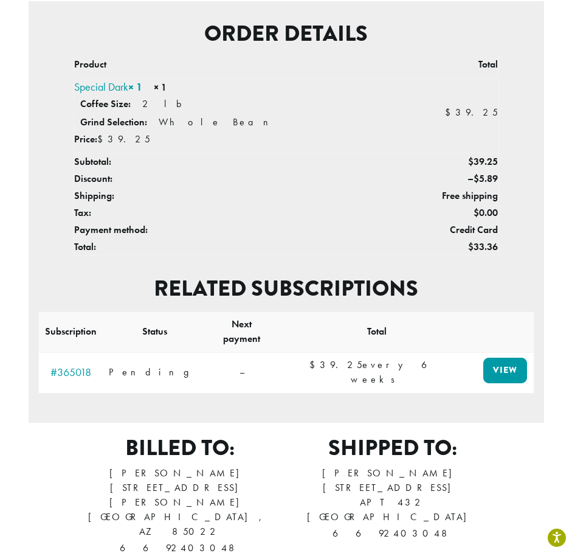
scroll to position [365, 0]
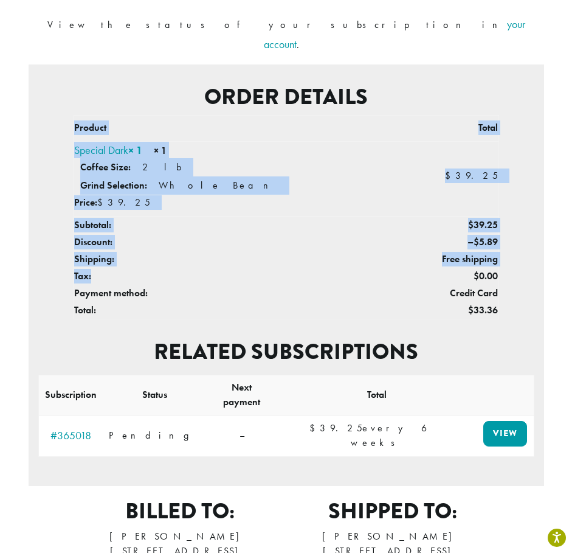
drag, startPoint x: 500, startPoint y: 269, endPoint x: 225, endPoint y: 243, distance: 276.8
click at [225, 243] on section "Order details Product Total Special Dark × 1 × 1 Coffee Size: 2 lb Grind Select…" at bounding box center [287, 274] width 516 height 421
click at [225, 268] on th "Tax:" at bounding box center [240, 276] width 333 height 17
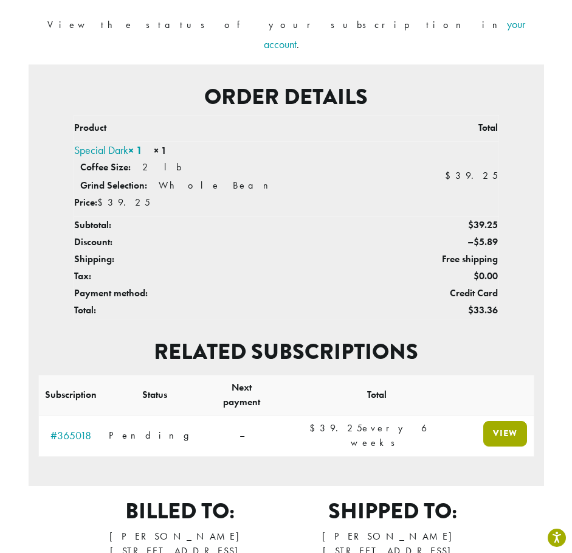
click at [485, 421] on link "View" at bounding box center [505, 434] width 44 height 26
click at [490, 421] on link "View" at bounding box center [505, 434] width 44 height 26
click at [492, 421] on link "View" at bounding box center [505, 434] width 44 height 26
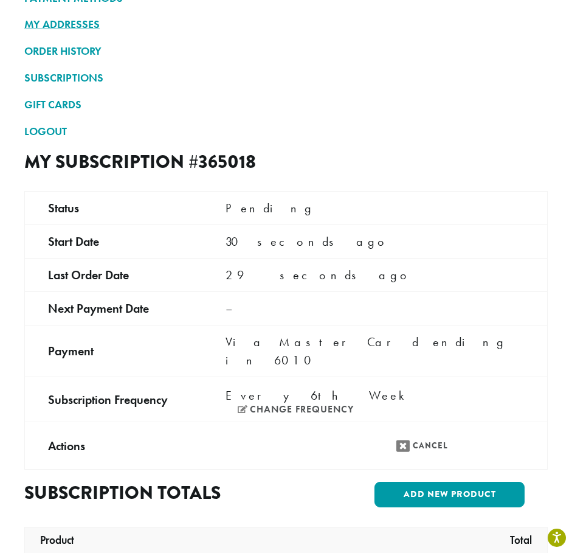
scroll to position [182, 0]
